Goal: Browse casually

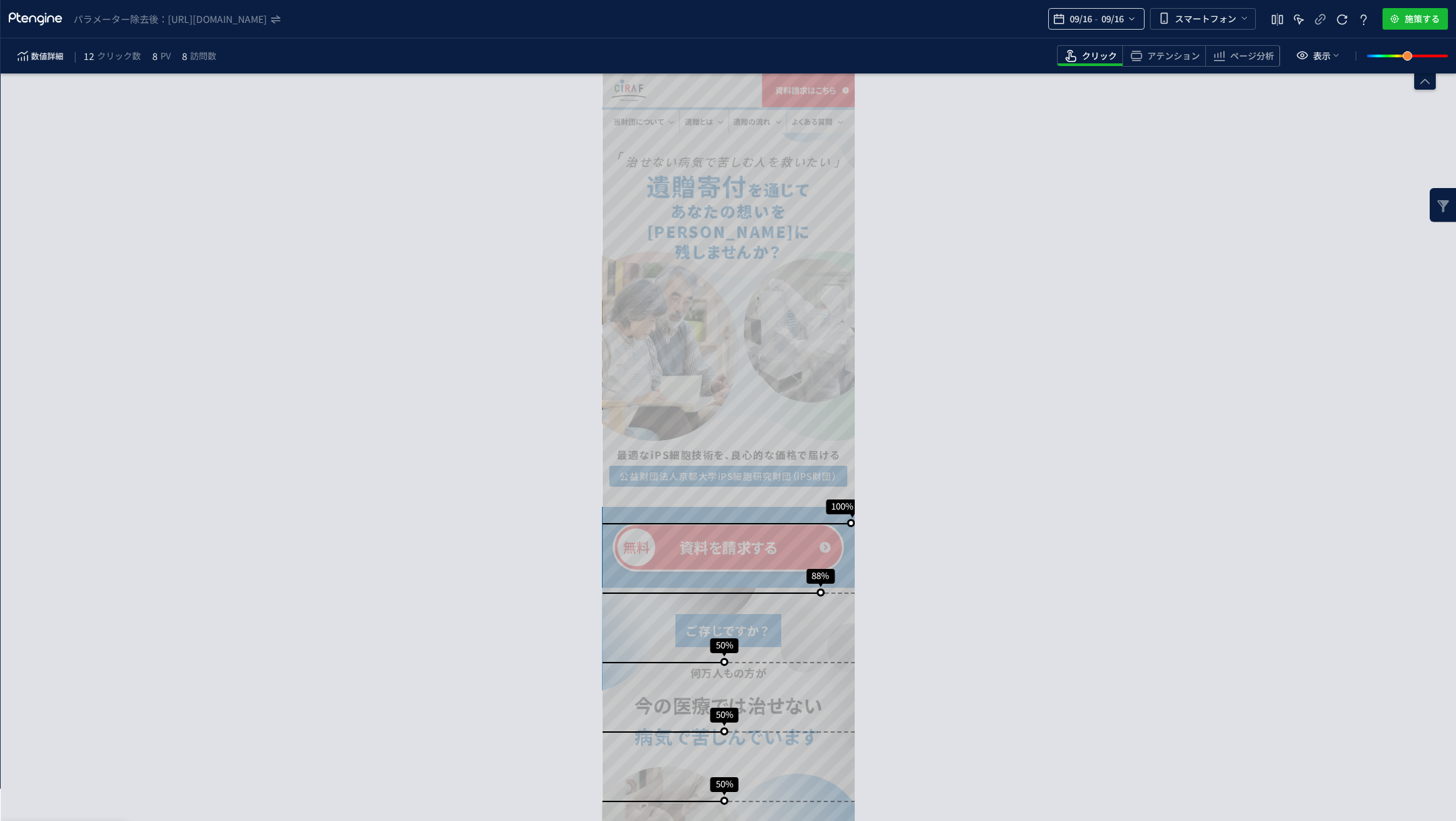
click at [1104, 15] on span "09/16" at bounding box center [1111, 19] width 28 height 27
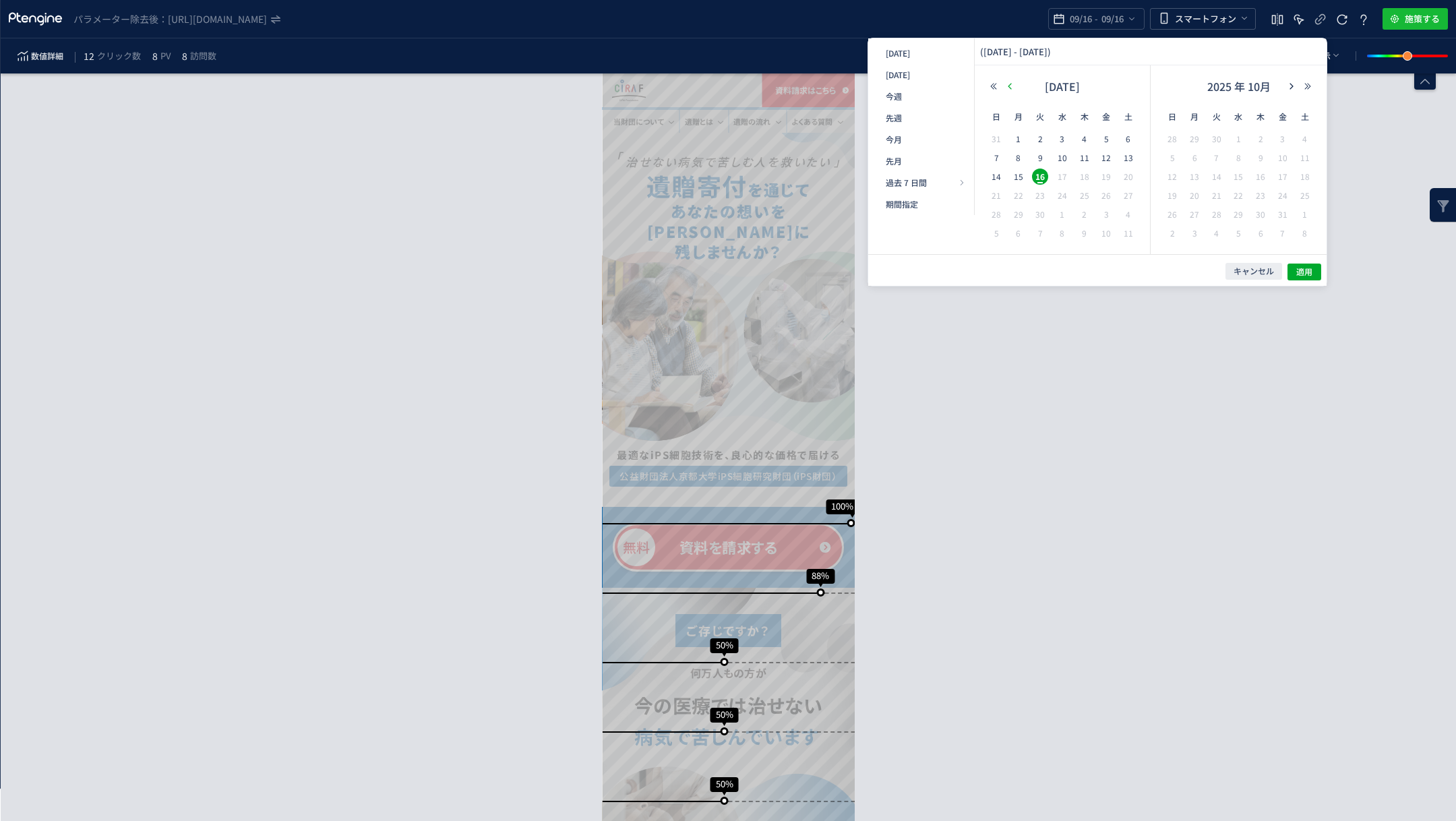
click at [1009, 90] on button "button" at bounding box center [1010, 86] width 16 height 10
click at [1103, 141] on span "1" at bounding box center [1106, 139] width 16 height 16
click at [1211, 181] on span "16" at bounding box center [1216, 176] width 16 height 16
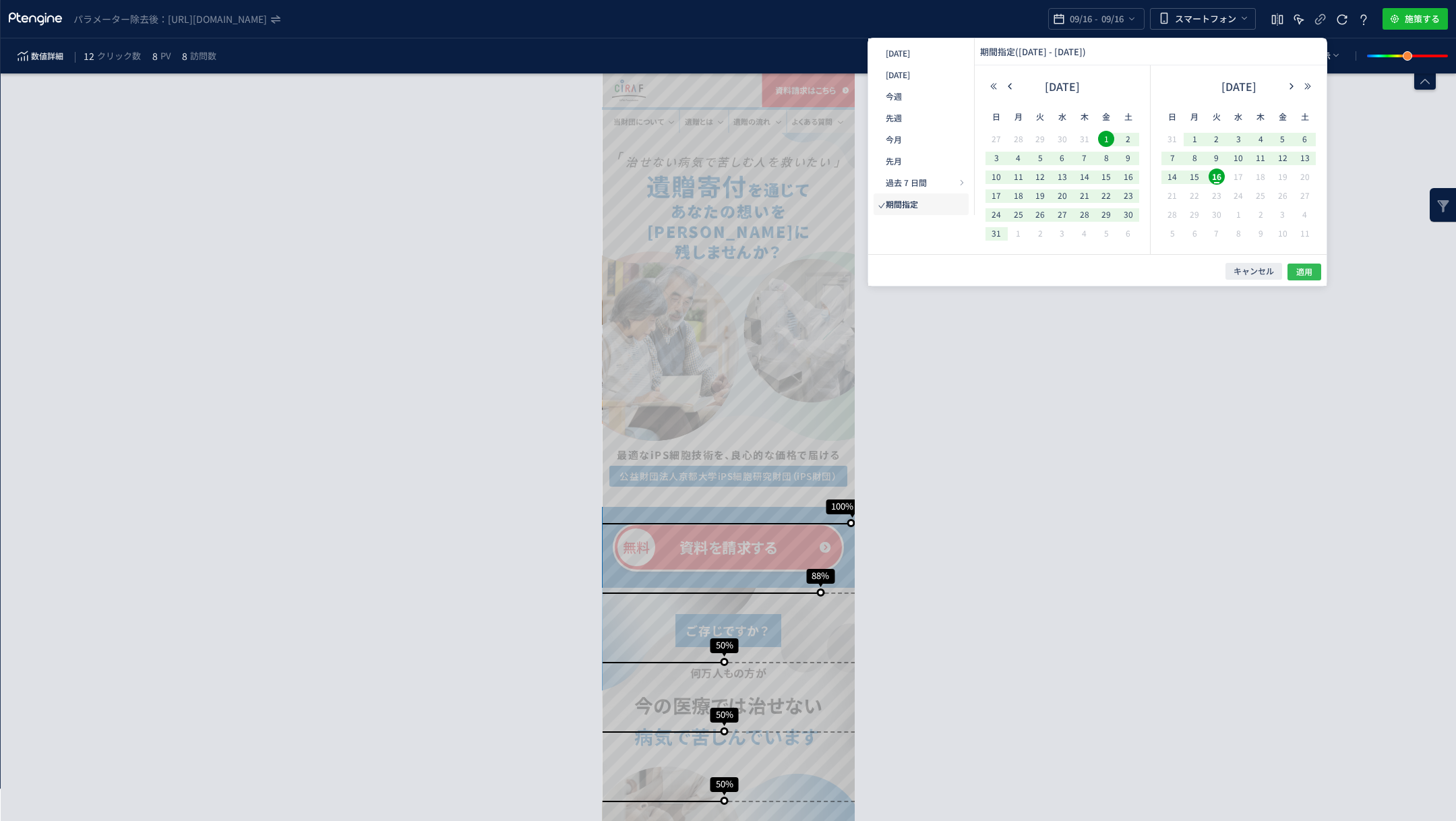
click at [1311, 276] on span "適用" at bounding box center [1305, 272] width 16 height 12
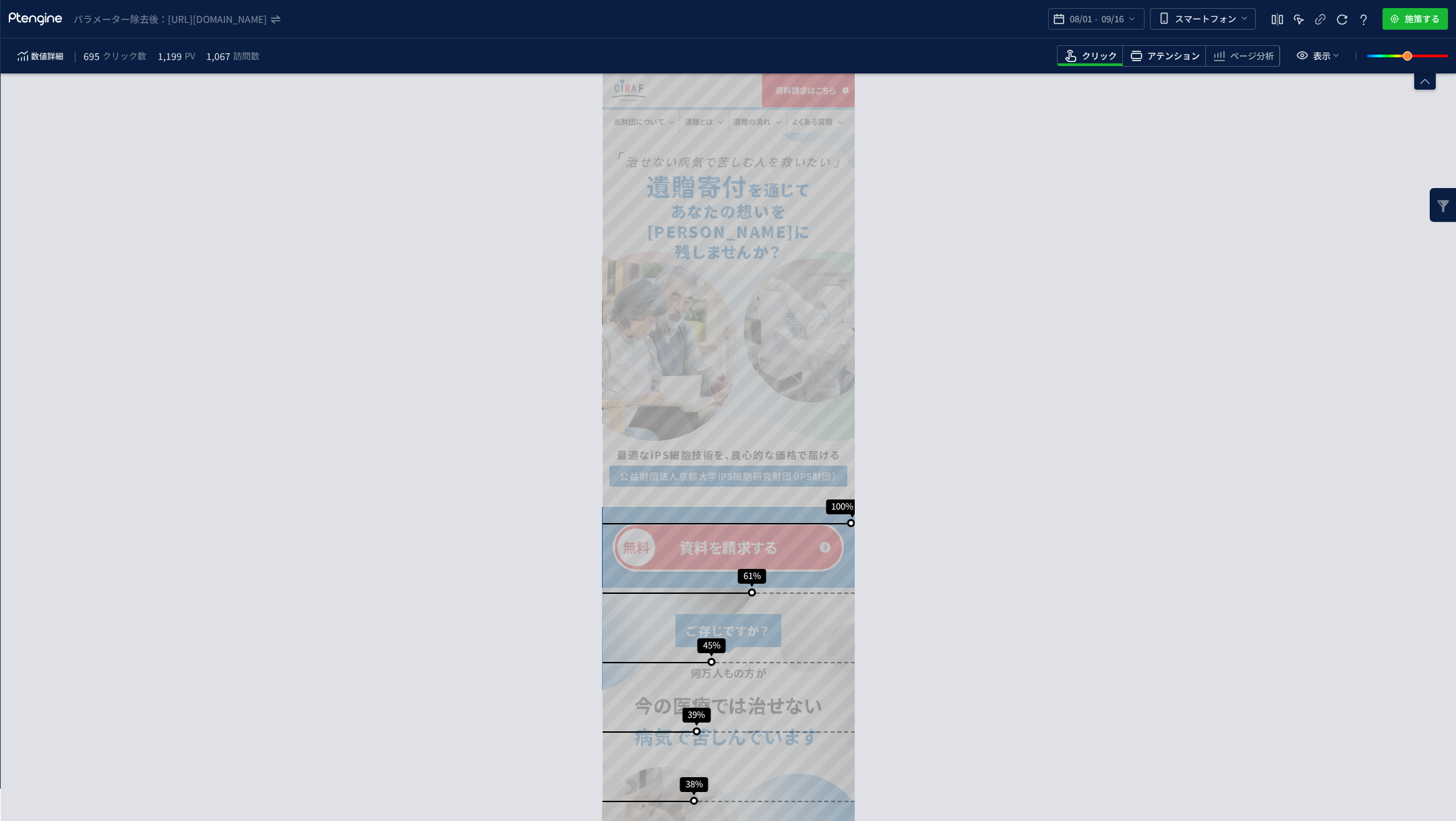
click at [1167, 64] on span "heatmap-toolbar" at bounding box center [1164, 64] width 82 height 3
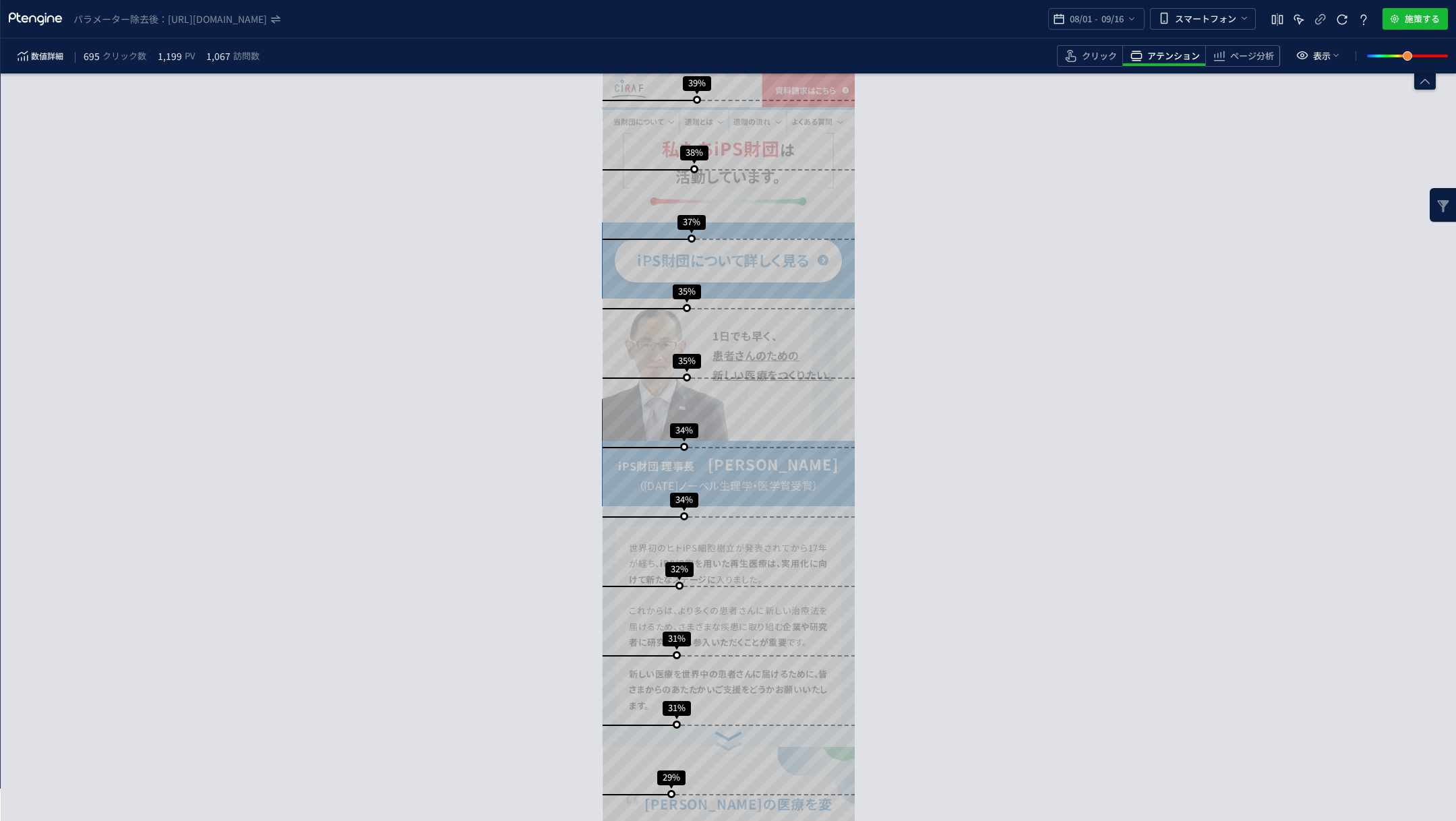
scroll to position [617, 0]
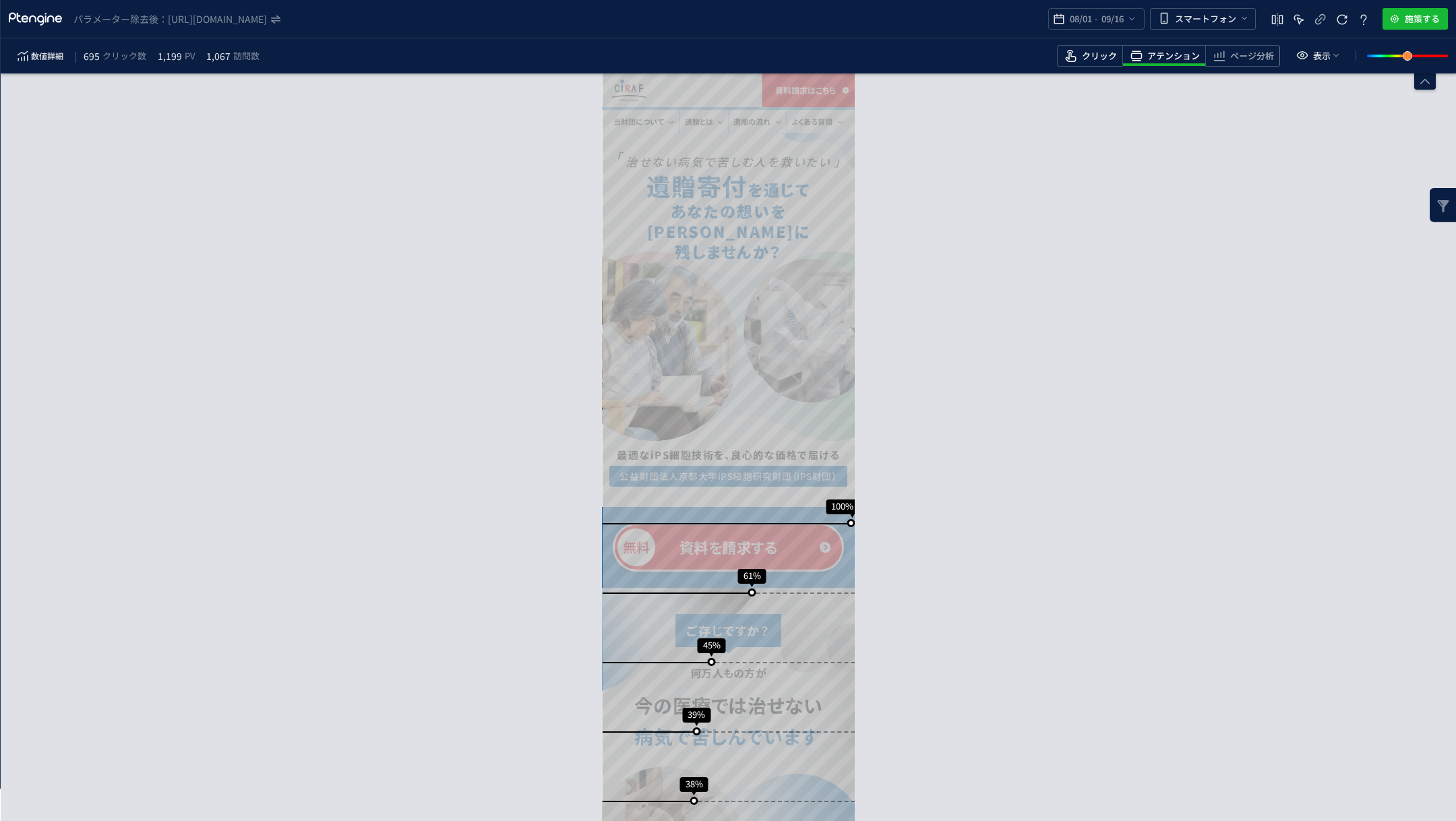
click at [1087, 61] on span "クリック" at bounding box center [1099, 56] width 35 height 12
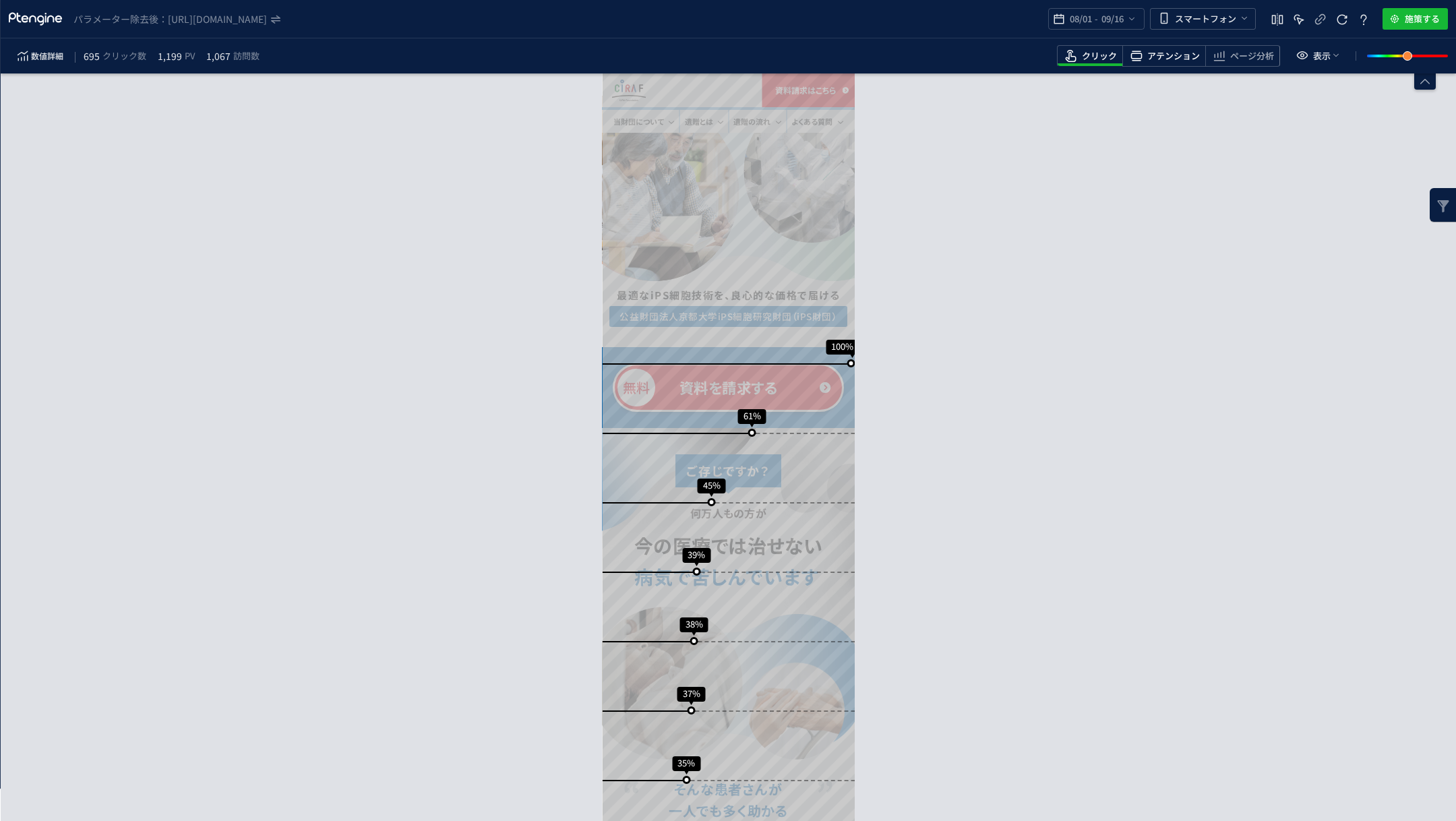
click at [1175, 57] on span "アテンション" at bounding box center [1173, 56] width 53 height 12
click at [1235, 56] on span "ページ分析" at bounding box center [1252, 56] width 44 height 12
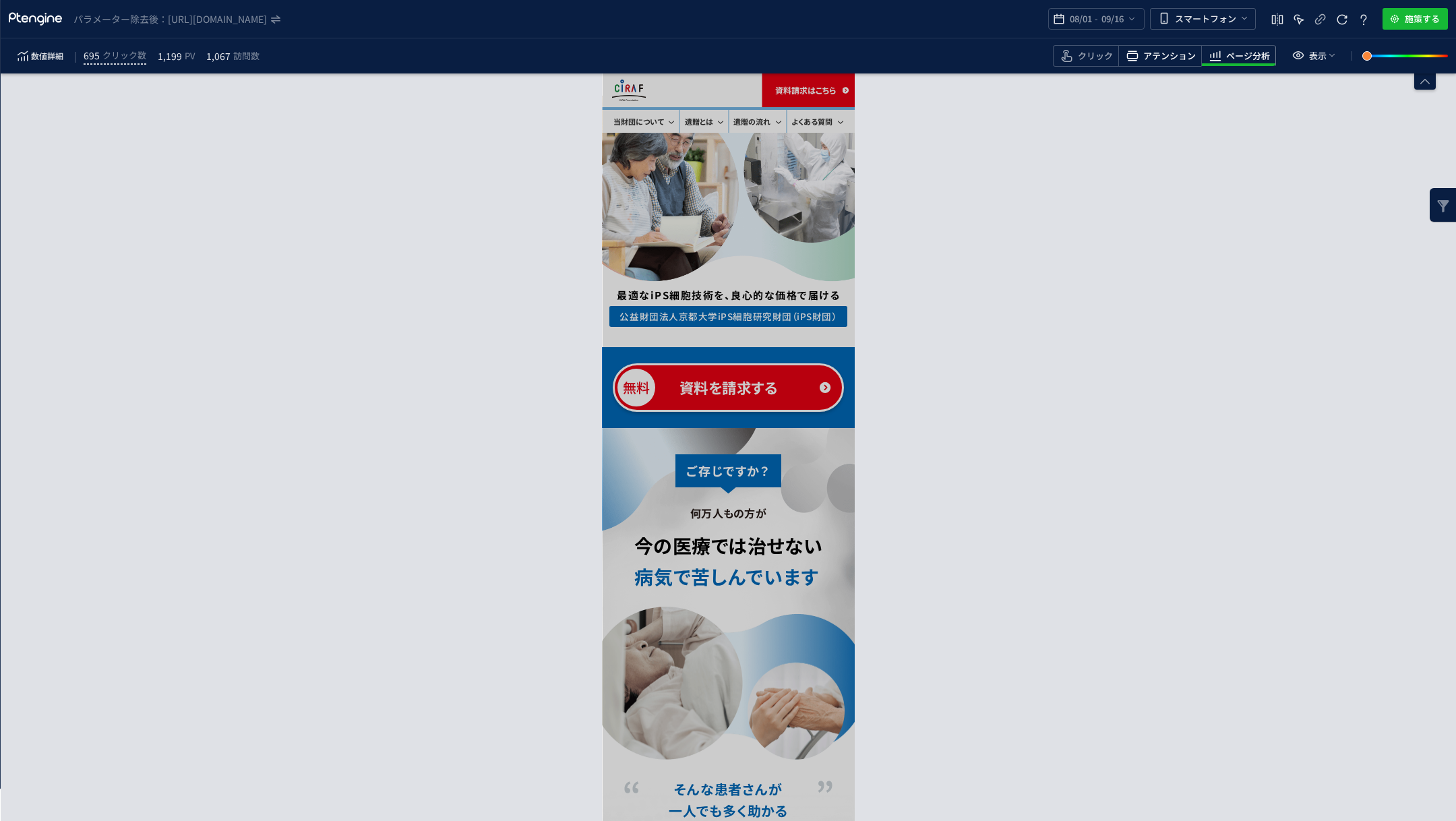
click at [1183, 56] on span "アテンション" at bounding box center [1169, 56] width 53 height 12
